Goal: Transaction & Acquisition: Book appointment/travel/reservation

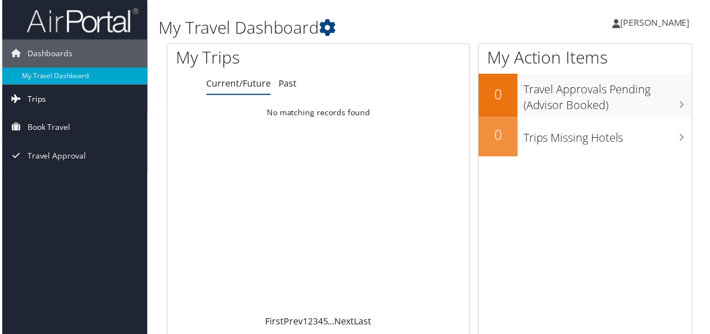
click at [37, 102] on span "Trips" at bounding box center [34, 99] width 19 height 28
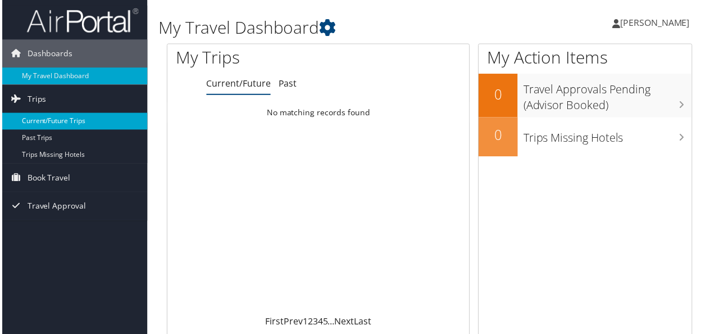
click at [38, 121] on link "Current/Future Trips" at bounding box center [73, 122] width 146 height 17
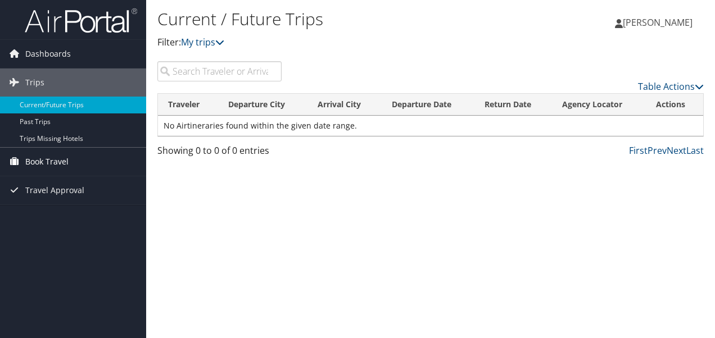
click at [52, 157] on span "Book Travel" at bounding box center [46, 162] width 43 height 28
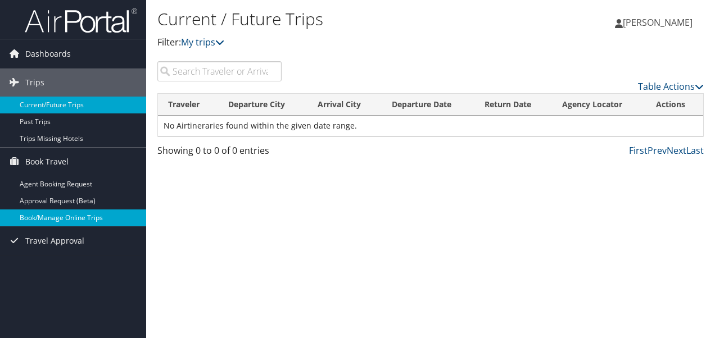
click at [79, 219] on link "Book/Manage Online Trips" at bounding box center [73, 218] width 146 height 17
click at [54, 217] on link "Book/Manage Online Trips" at bounding box center [73, 218] width 146 height 17
